Goal: Navigation & Orientation: Find specific page/section

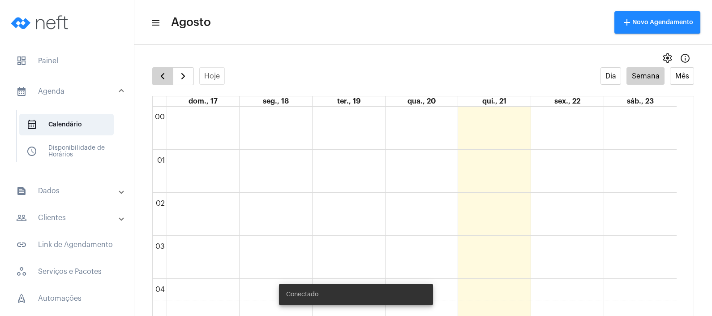
click at [163, 71] on span "button" at bounding box center [162, 76] width 11 height 11
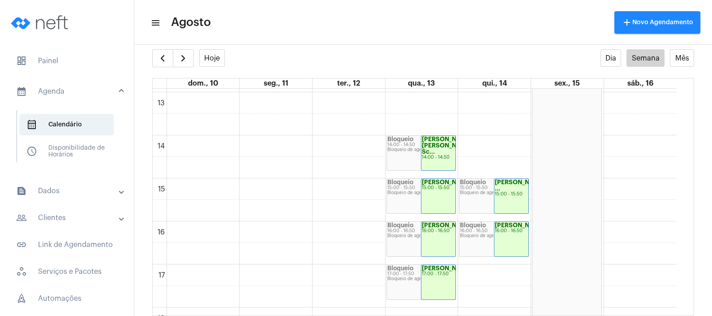
scroll to position [538, 0]
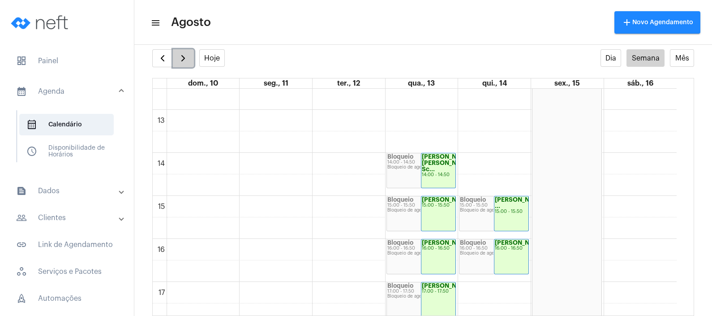
click at [184, 58] on span "button" at bounding box center [183, 58] width 11 height 11
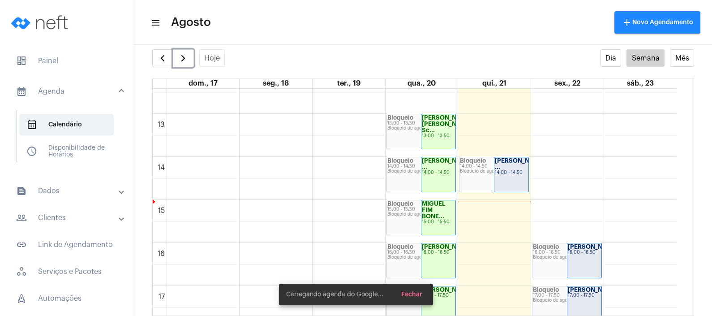
scroll to position [538, 0]
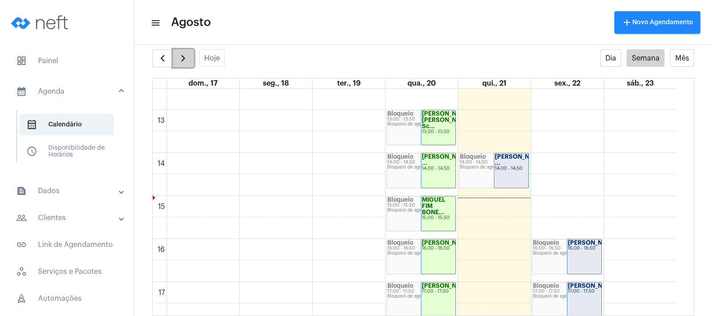
click at [180, 57] on span "button" at bounding box center [183, 58] width 11 height 11
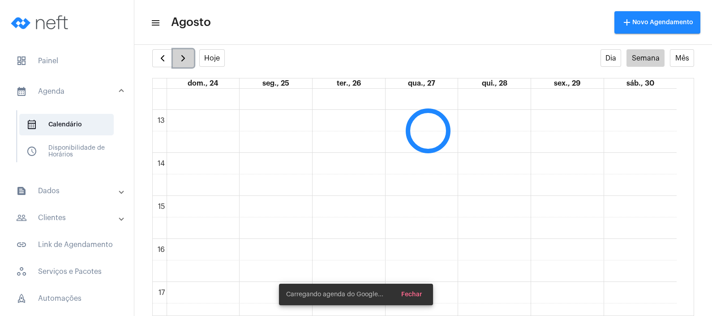
scroll to position [258, 0]
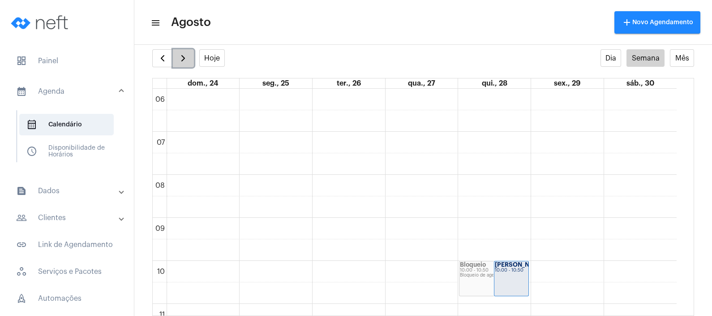
click at [180, 57] on span "button" at bounding box center [183, 58] width 11 height 11
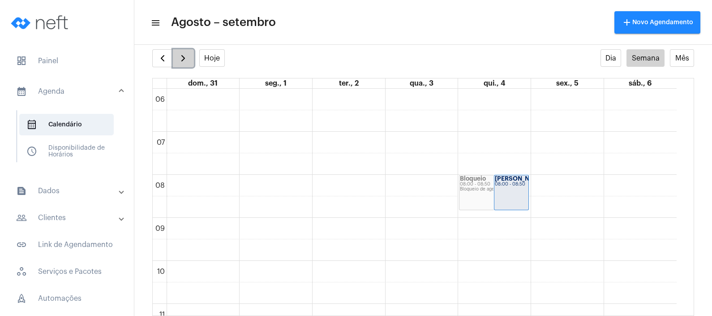
click at [180, 57] on span "button" at bounding box center [183, 58] width 11 height 11
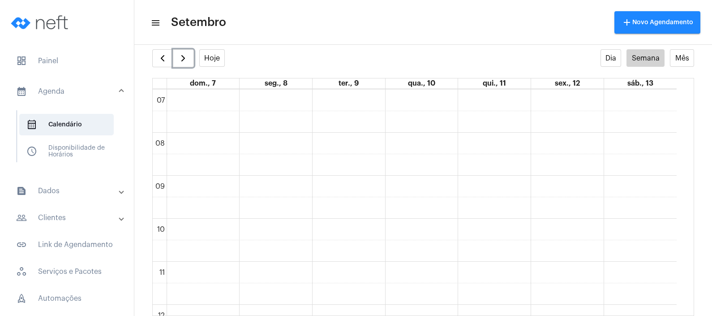
scroll to position [370, 0]
click at [168, 58] on button "button" at bounding box center [162, 58] width 21 height 18
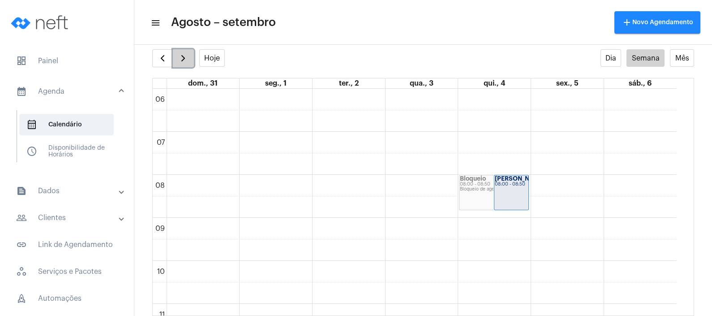
click at [179, 54] on span "button" at bounding box center [183, 58] width 11 height 11
